Goal: Check status

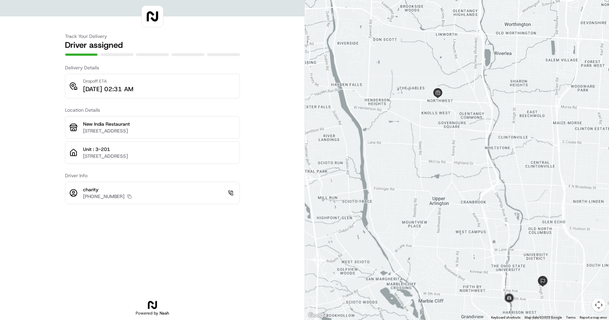
drag, startPoint x: 520, startPoint y: 101, endPoint x: 498, endPoint y: 197, distance: 97.7
click at [498, 197] on div at bounding box center [457, 160] width 304 height 320
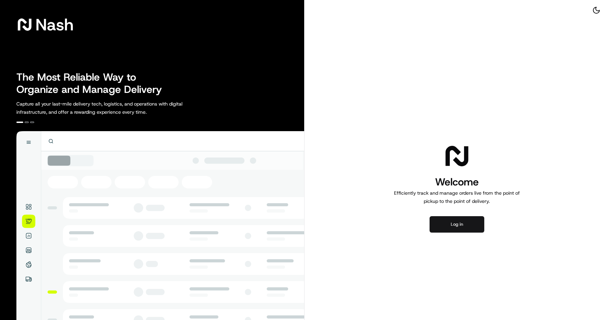
click at [466, 226] on button "Log in" at bounding box center [457, 224] width 55 height 16
